Goal: Task Accomplishment & Management: Manage account settings

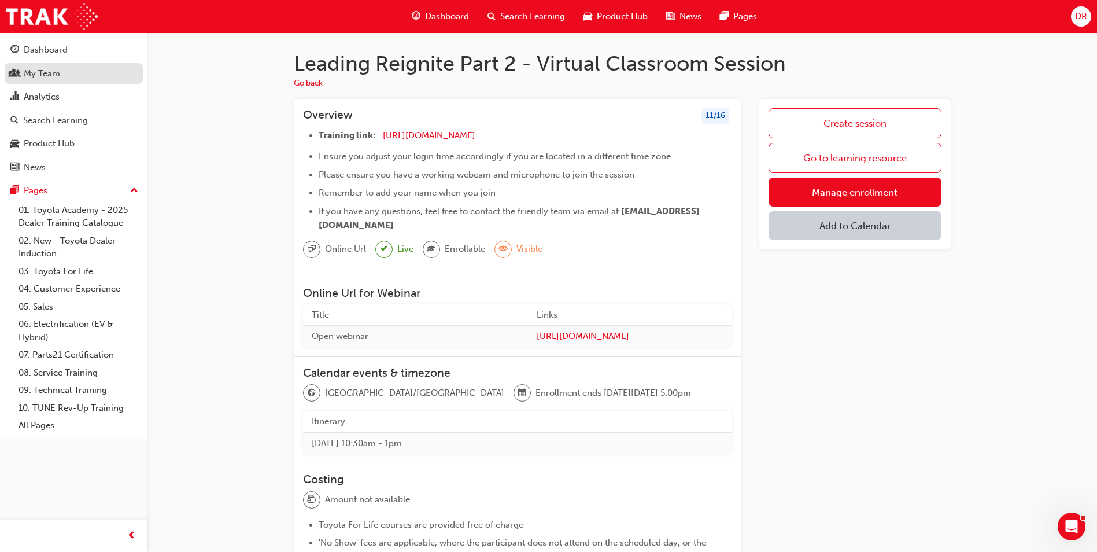
click at [46, 76] on div "My Team" at bounding box center [42, 73] width 36 height 13
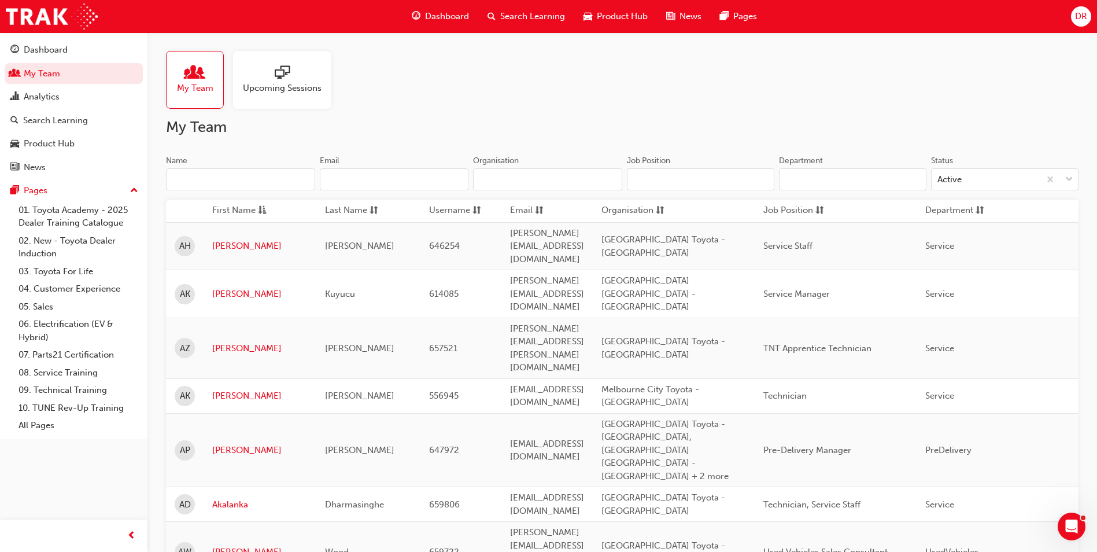
click at [213, 180] on input "Name" at bounding box center [240, 179] width 149 height 22
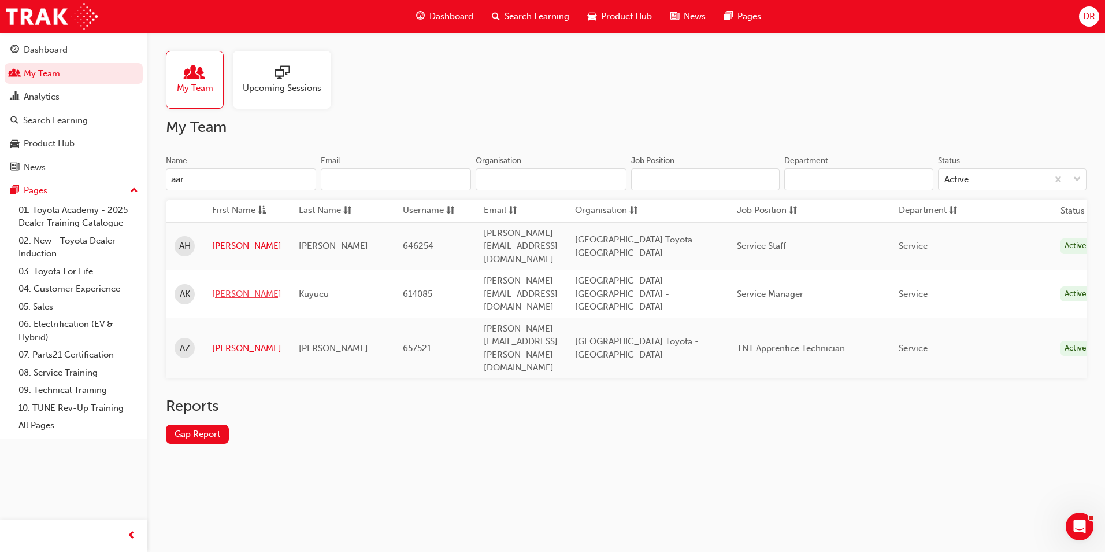
type input "aar"
click at [220, 287] on link "[PERSON_NAME]" at bounding box center [246, 293] width 69 height 13
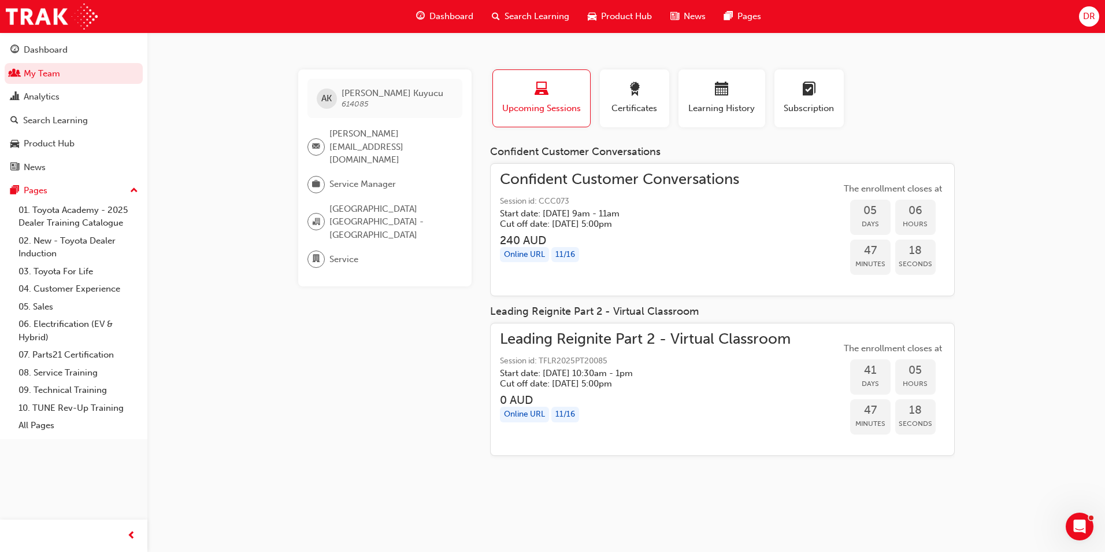
click at [660, 202] on span "Session id: CCC073" at bounding box center [619, 201] width 239 height 13
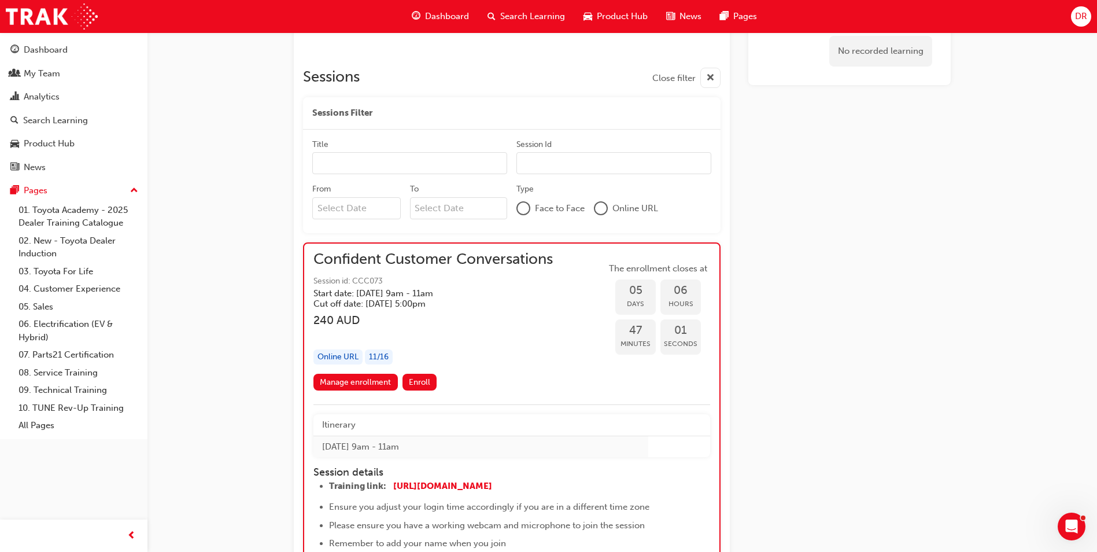
scroll to position [809, 0]
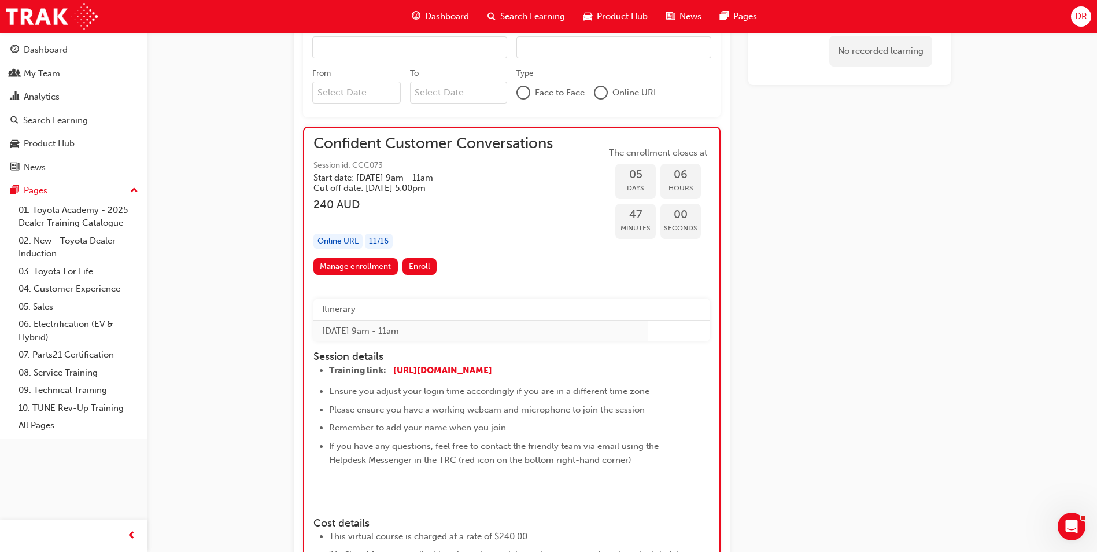
click at [366, 269] on link "Manage enrollment" at bounding box center [355, 266] width 84 height 17
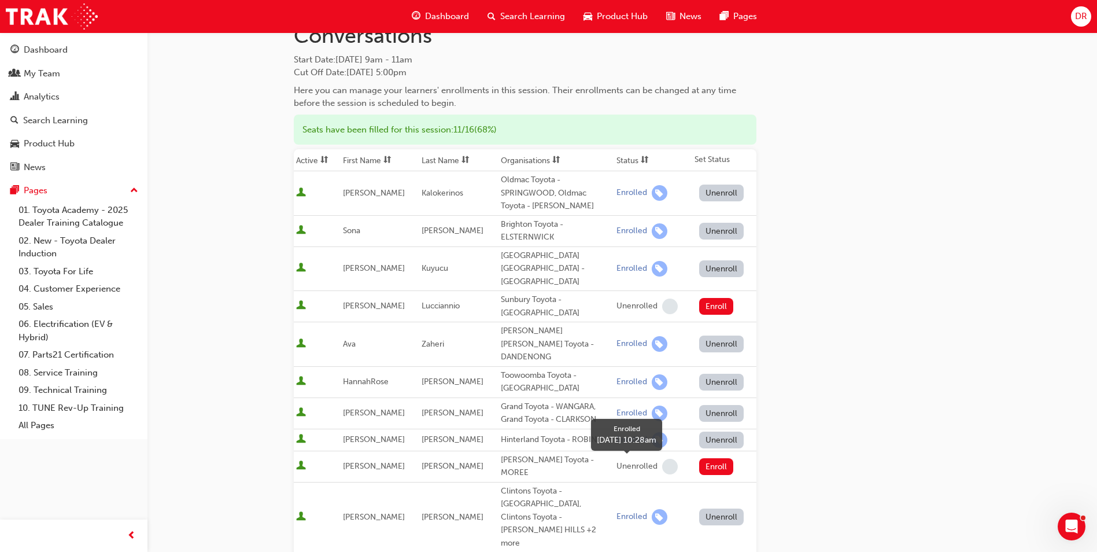
scroll to position [58, 0]
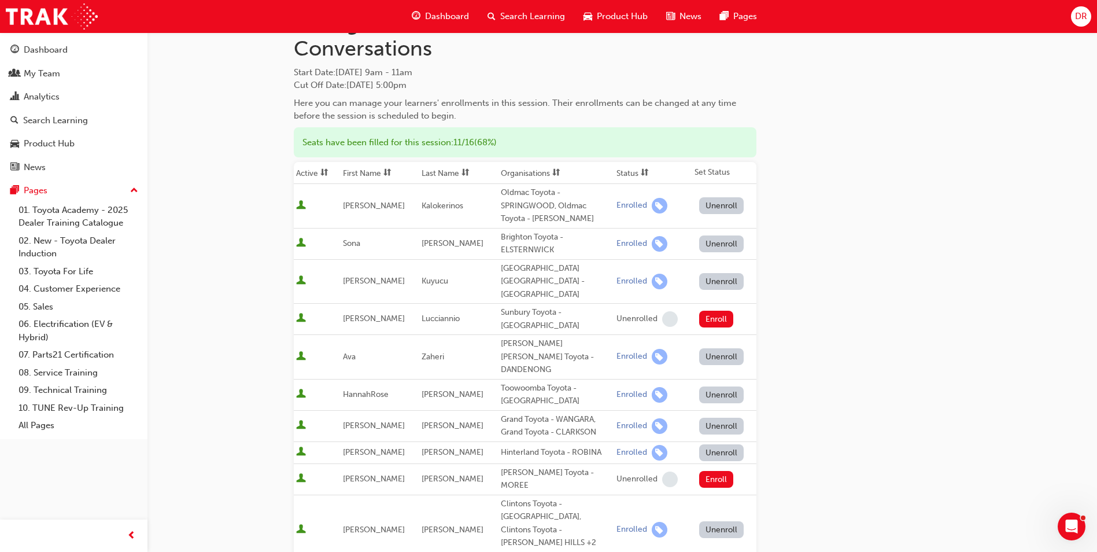
click at [715, 273] on button "Unenroll" at bounding box center [721, 281] width 45 height 17
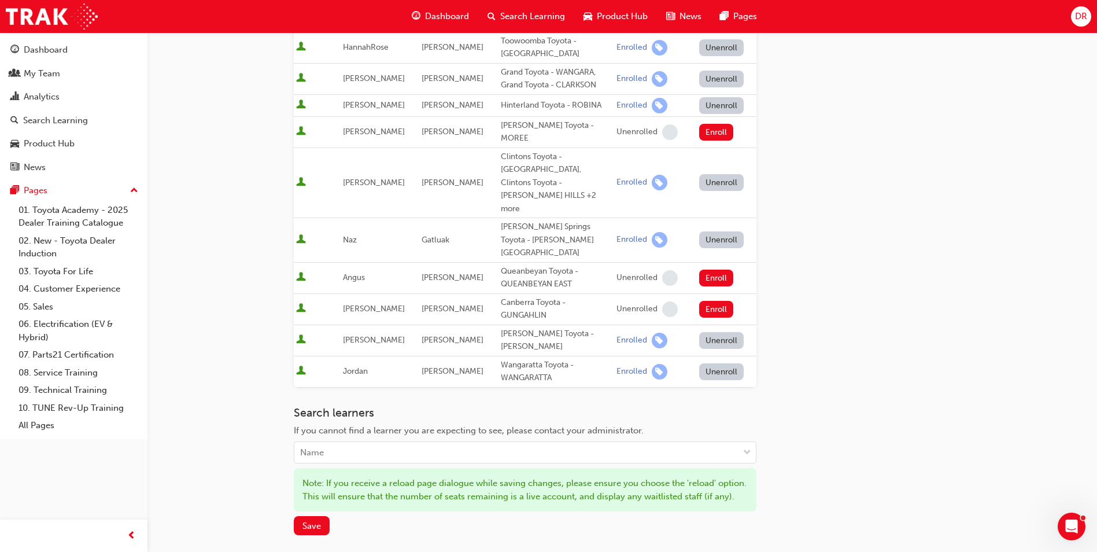
scroll to position [486, 0]
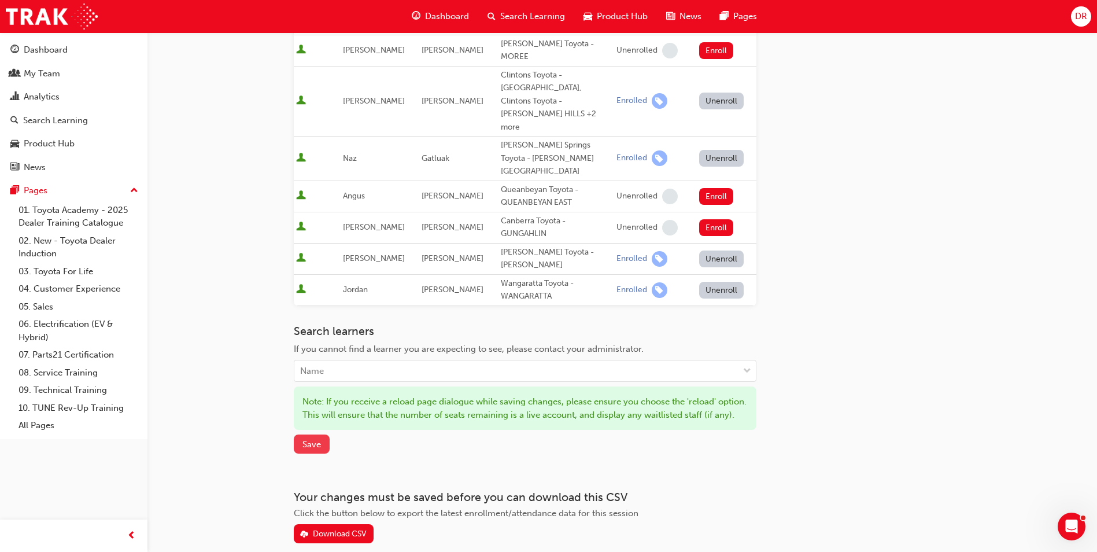
click at [302, 439] on span "Save" at bounding box center [311, 444] width 19 height 10
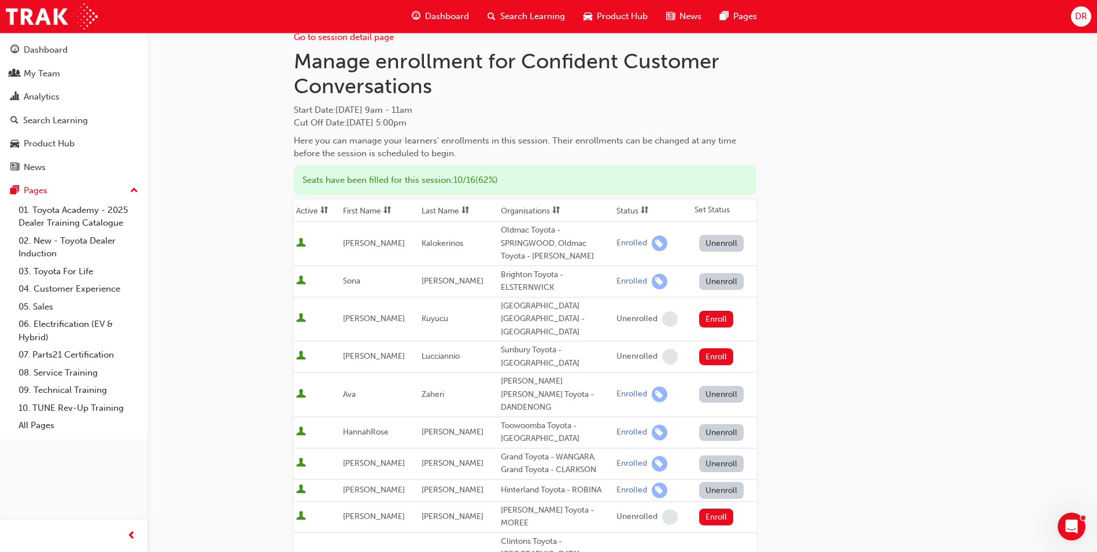
scroll to position [0, 0]
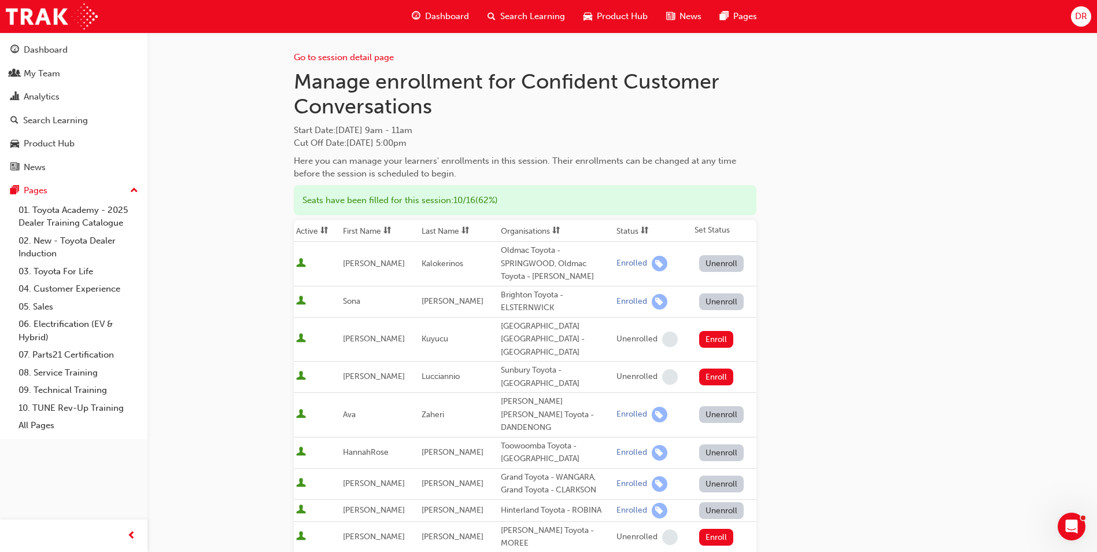
click at [514, 17] on span "Search Learning" at bounding box center [532, 16] width 65 height 13
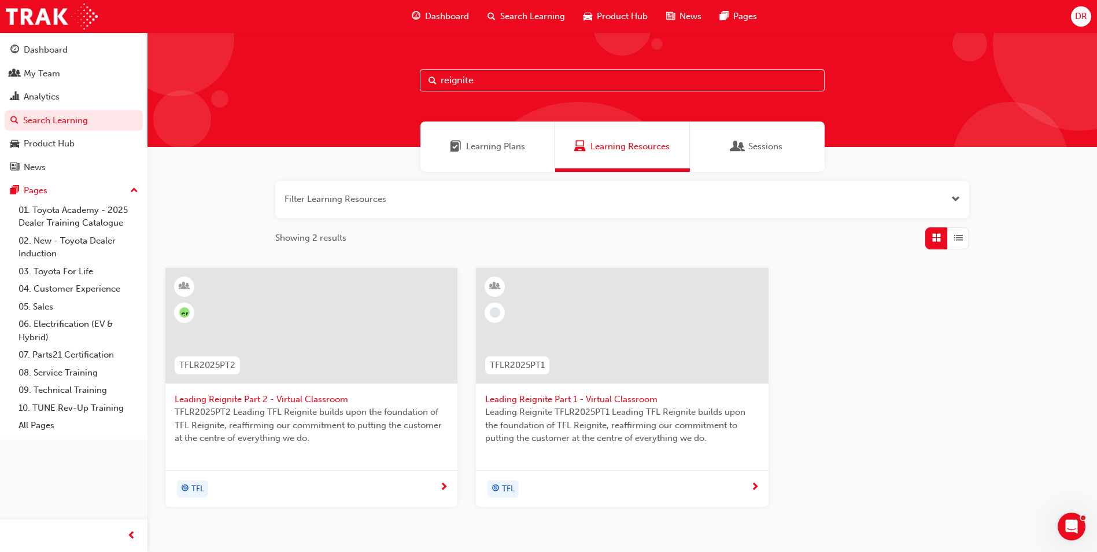
click at [497, 81] on input "reignite" at bounding box center [622, 80] width 405 height 22
drag, startPoint x: 420, startPoint y: 77, endPoint x: 410, endPoint y: 76, distance: 10.0
click at [410, 76] on div "reignite" at bounding box center [621, 89] width 949 height 114
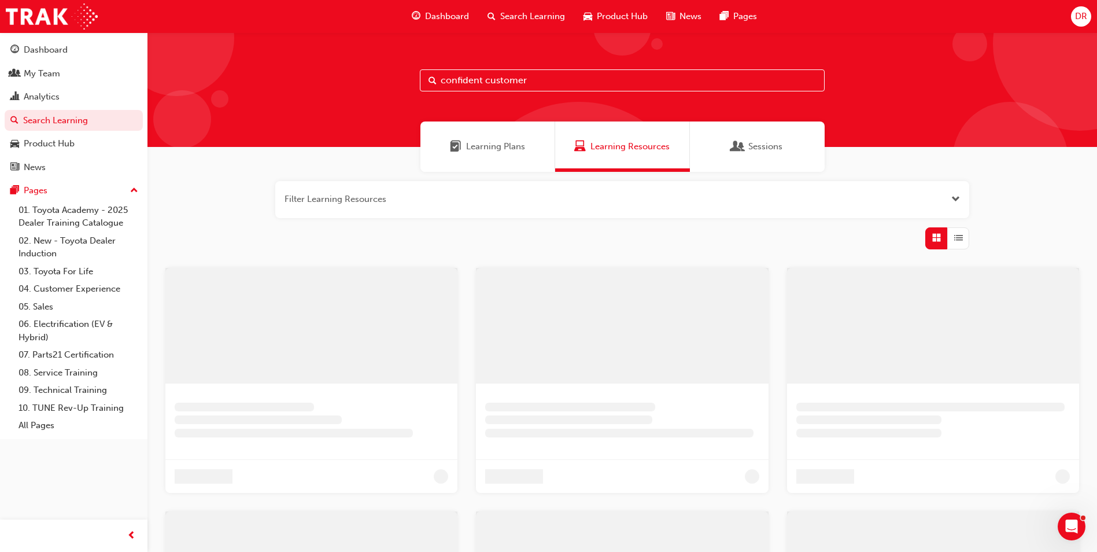
type input "confident customer"
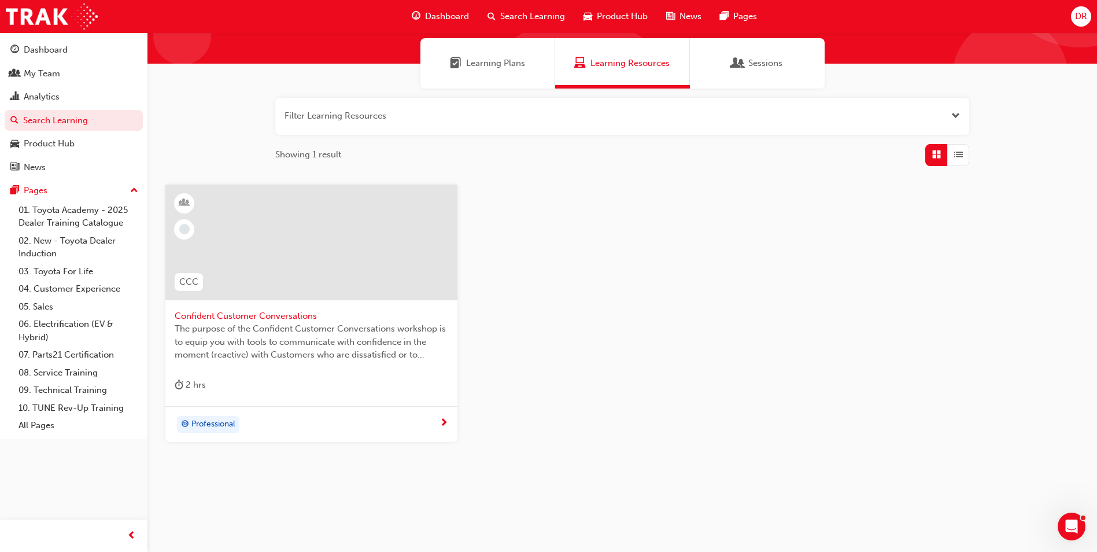
scroll to position [86, 0]
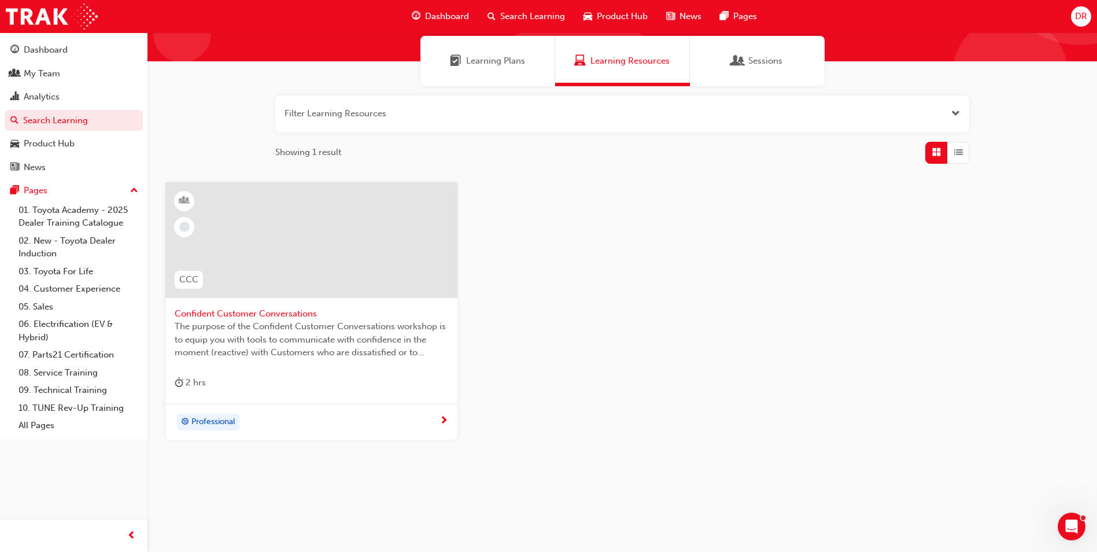
click at [308, 339] on span "The purpose of the Confident Customer Conversations workshop is to equip you wi…" at bounding box center [311, 339] width 273 height 39
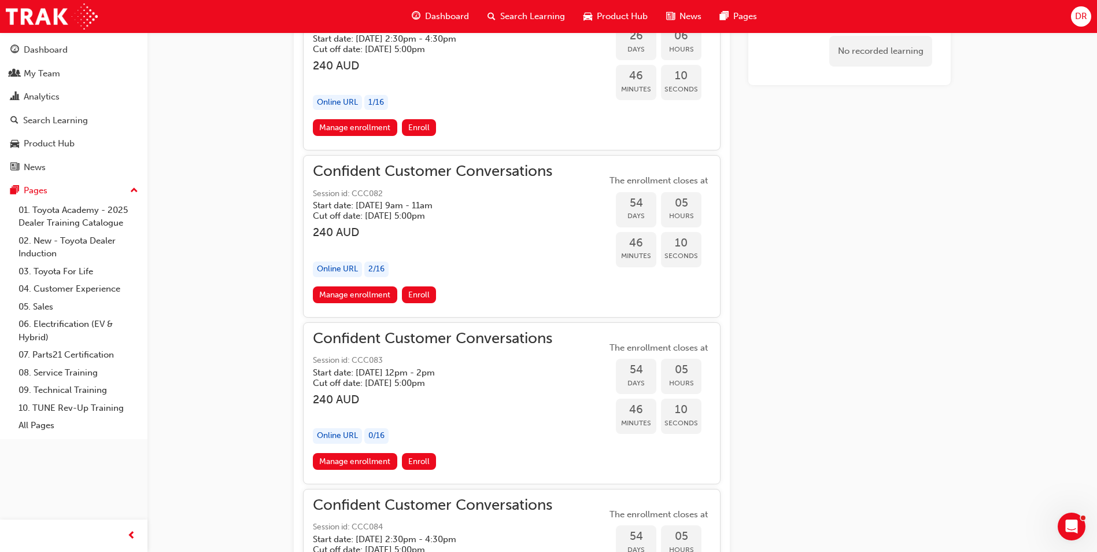
scroll to position [1919, 0]
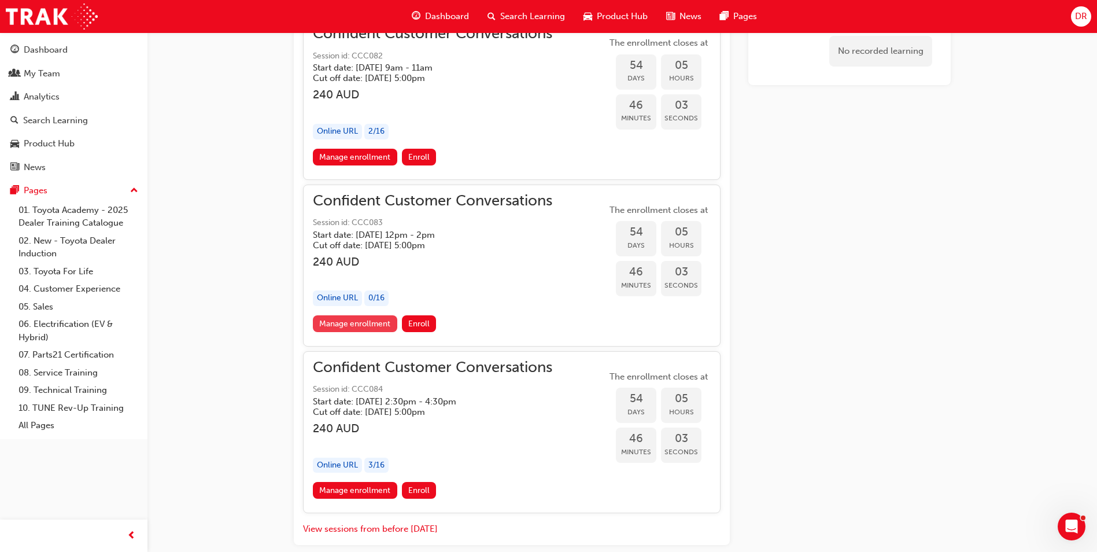
click at [369, 324] on link "Manage enrollment" at bounding box center [355, 323] width 84 height 17
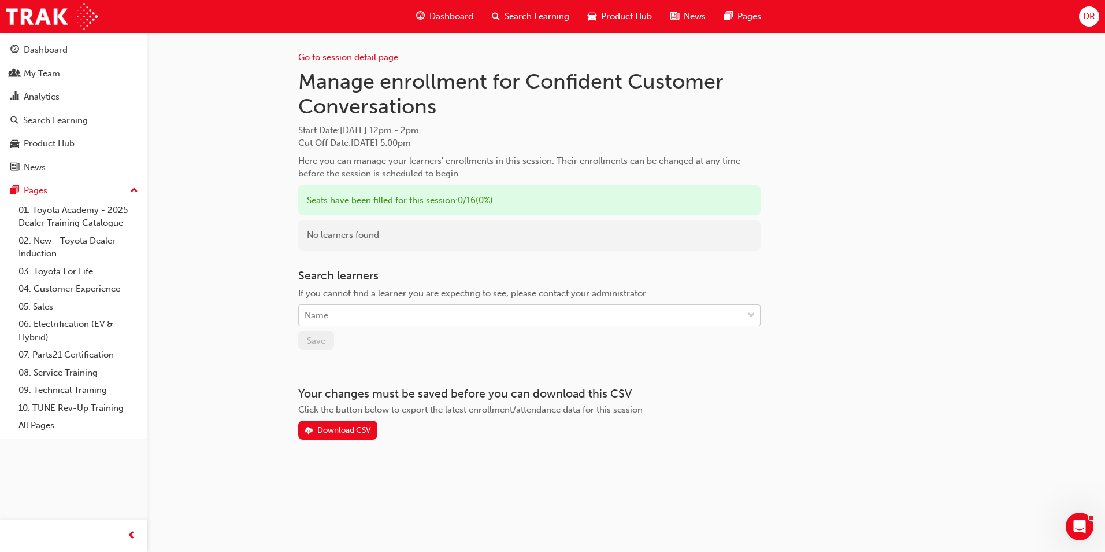
click at [390, 309] on div "Name" at bounding box center [521, 315] width 444 height 20
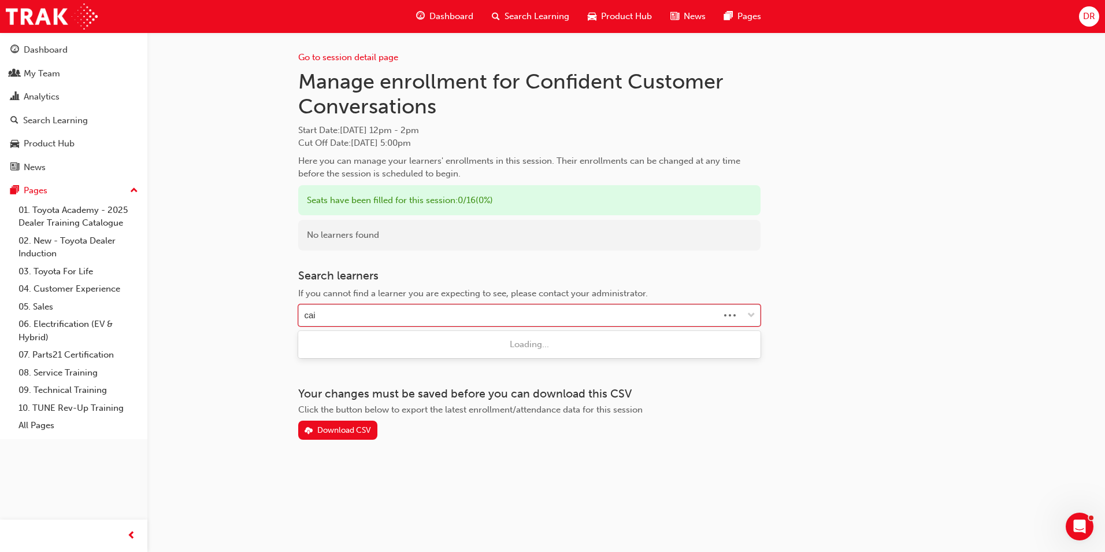
type input "[PERSON_NAME]"
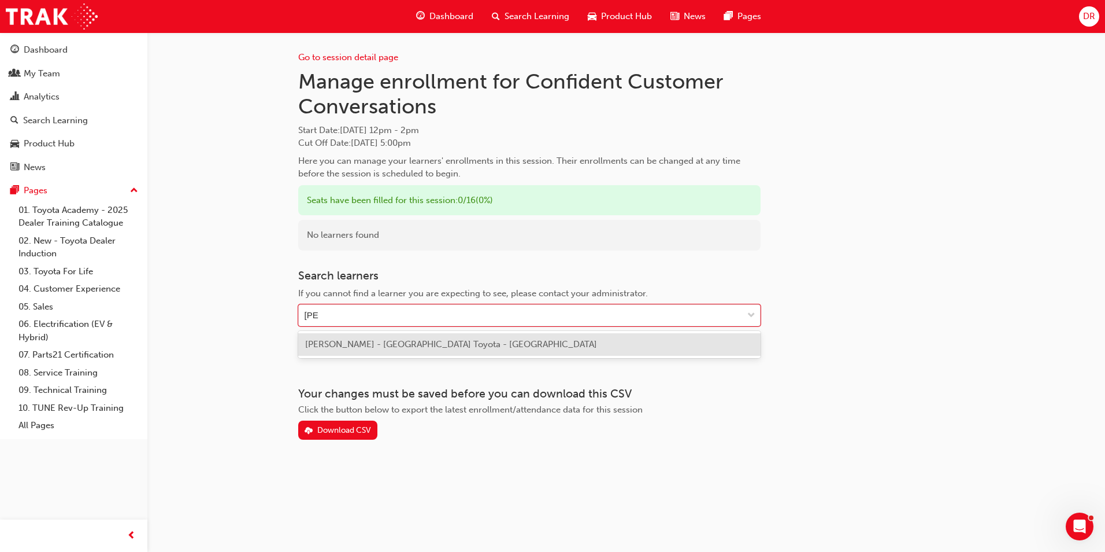
click at [391, 338] on div "[PERSON_NAME] - [GEOGRAPHIC_DATA] Toyota - [GEOGRAPHIC_DATA]" at bounding box center [529, 344] width 463 height 23
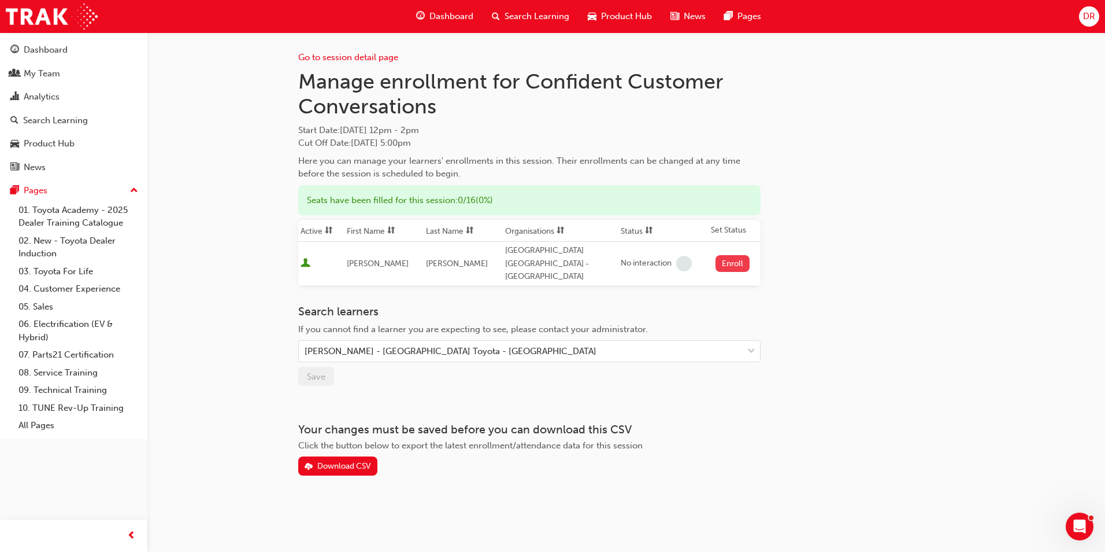
click at [716, 255] on button "Enroll" at bounding box center [733, 263] width 35 height 17
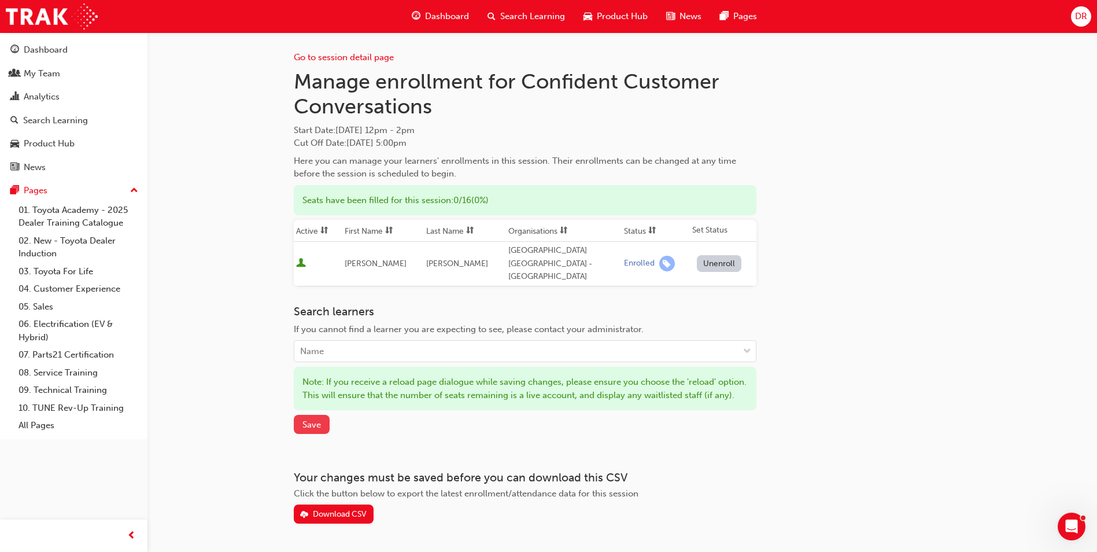
click at [315, 426] on span "Save" at bounding box center [311, 424] width 19 height 10
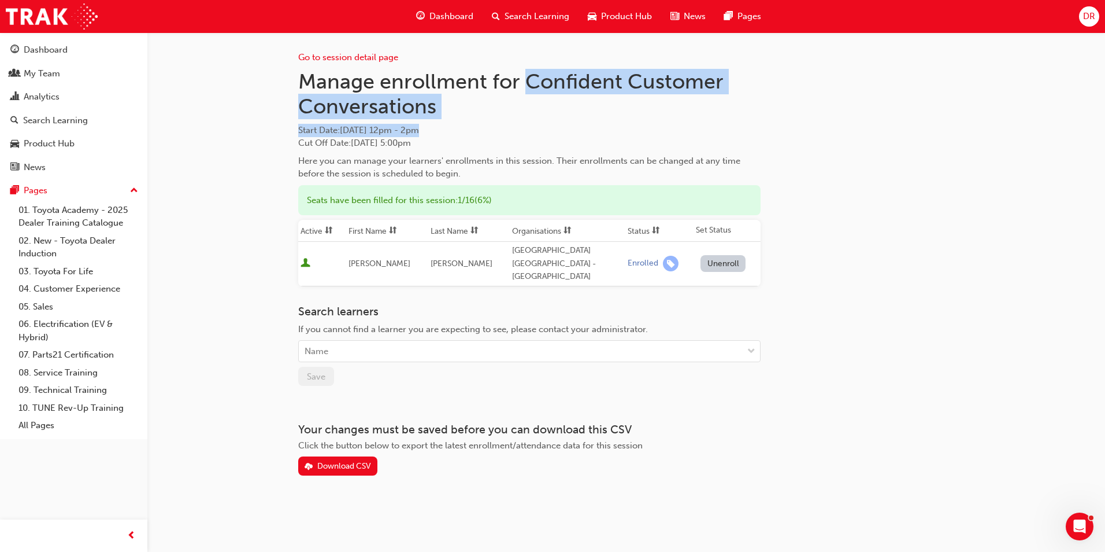
drag, startPoint x: 529, startPoint y: 81, endPoint x: 534, endPoint y: 123, distance: 42.5
click at [534, 123] on div "Manage enrollment for Confident Customer Conversations Start Date : [DATE] 12pm…" at bounding box center [529, 125] width 463 height 112
drag, startPoint x: 534, startPoint y: 123, endPoint x: 691, endPoint y: 86, distance: 162.1
copy div "Confident Customer Conversations Start Date : [DATE] 12pm - 2pm"
click at [338, 57] on link "Go to session detail page" at bounding box center [348, 57] width 100 height 10
